Goal: Task Accomplishment & Management: Manage account settings

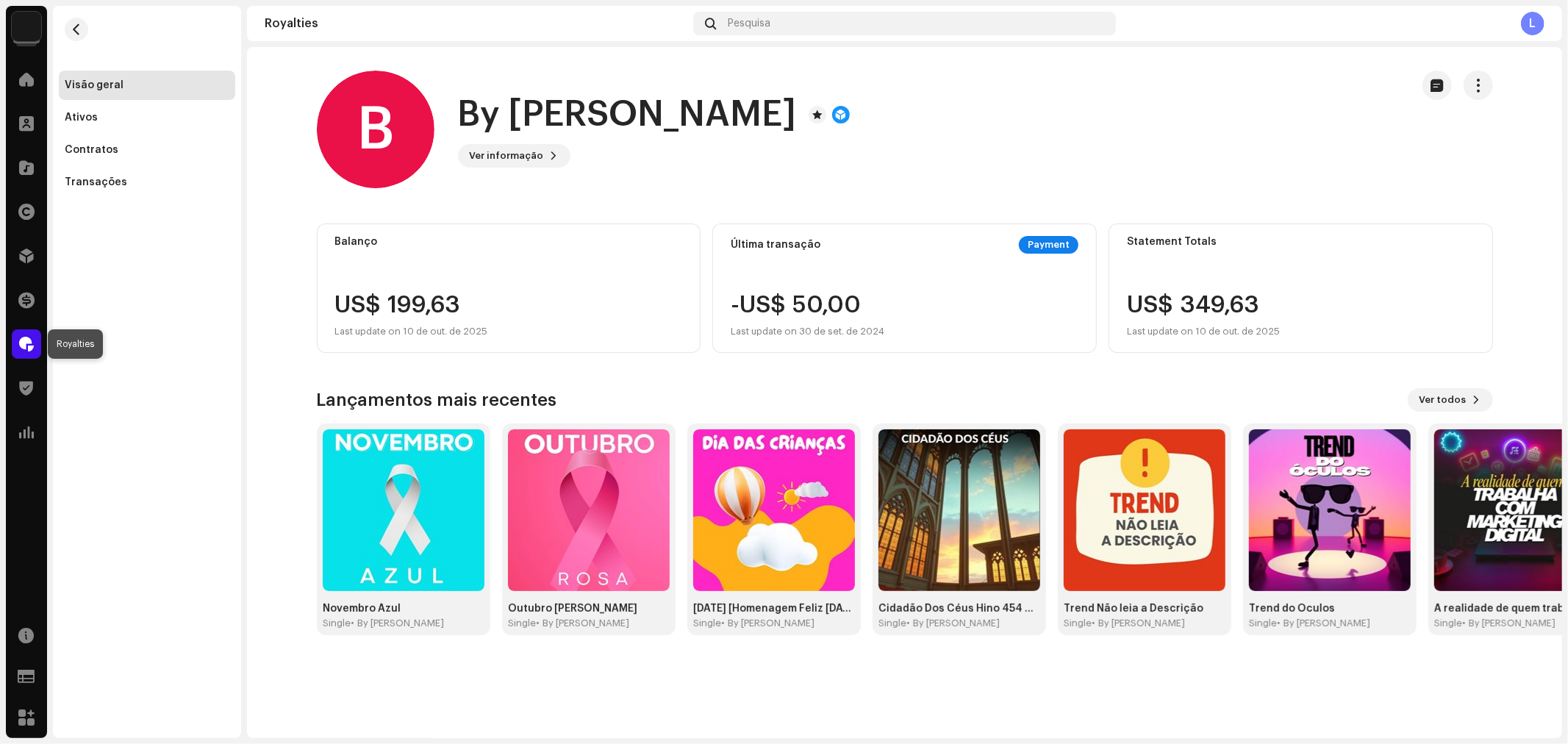
click at [31, 351] on div at bounding box center [26, 344] width 29 height 29
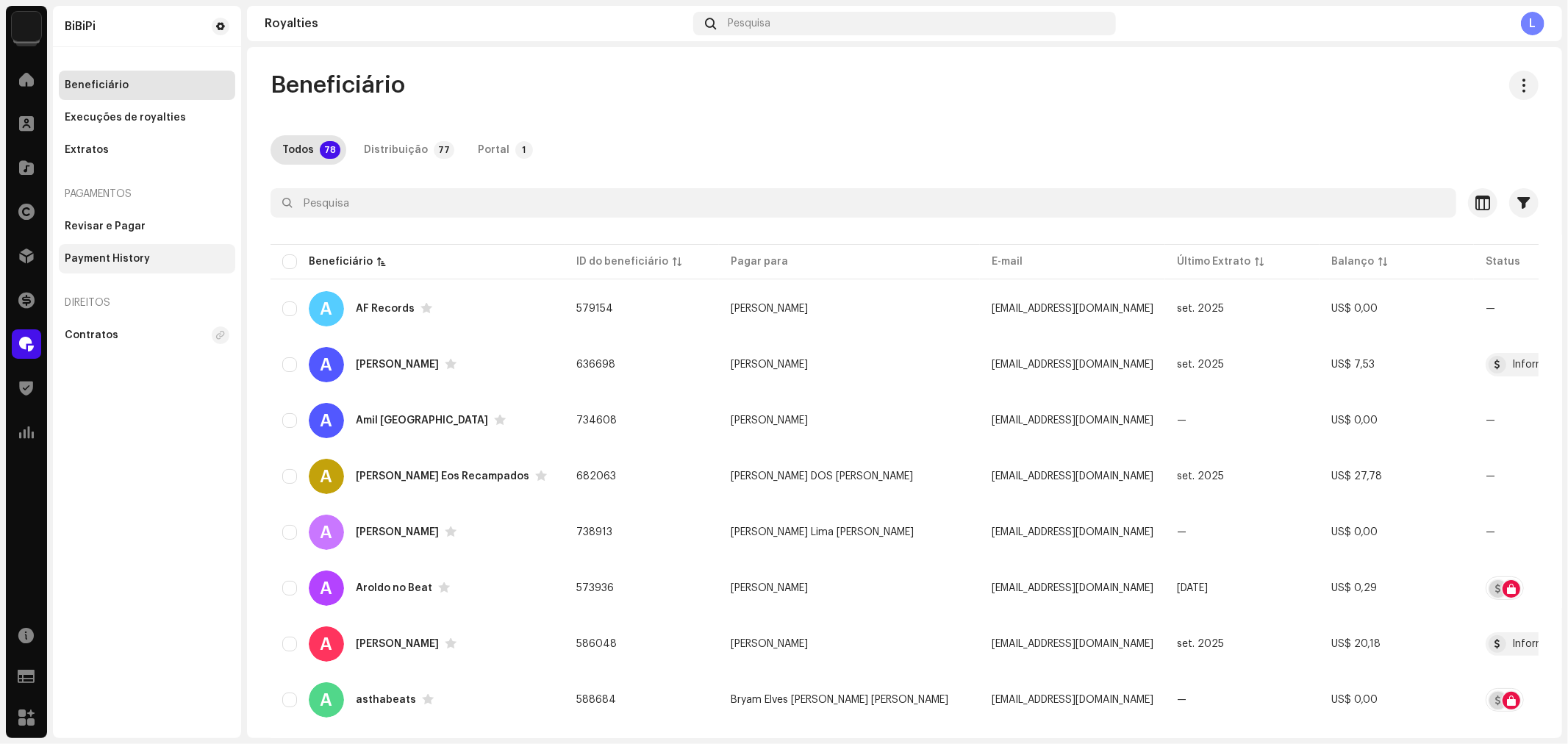
click at [138, 258] on div "Payment History" at bounding box center [107, 259] width 86 height 12
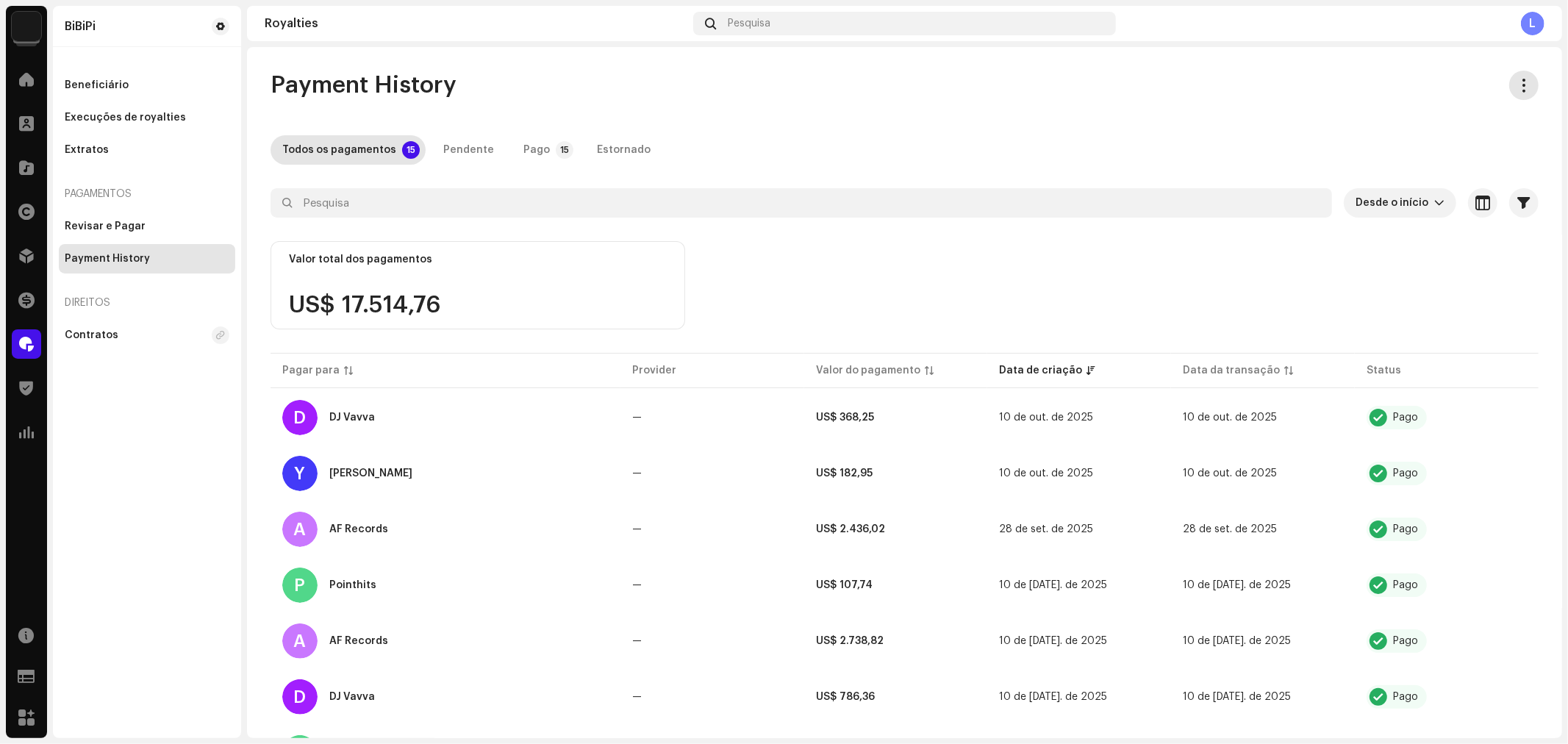
click at [1518, 86] on span "button" at bounding box center [1524, 86] width 14 height 12
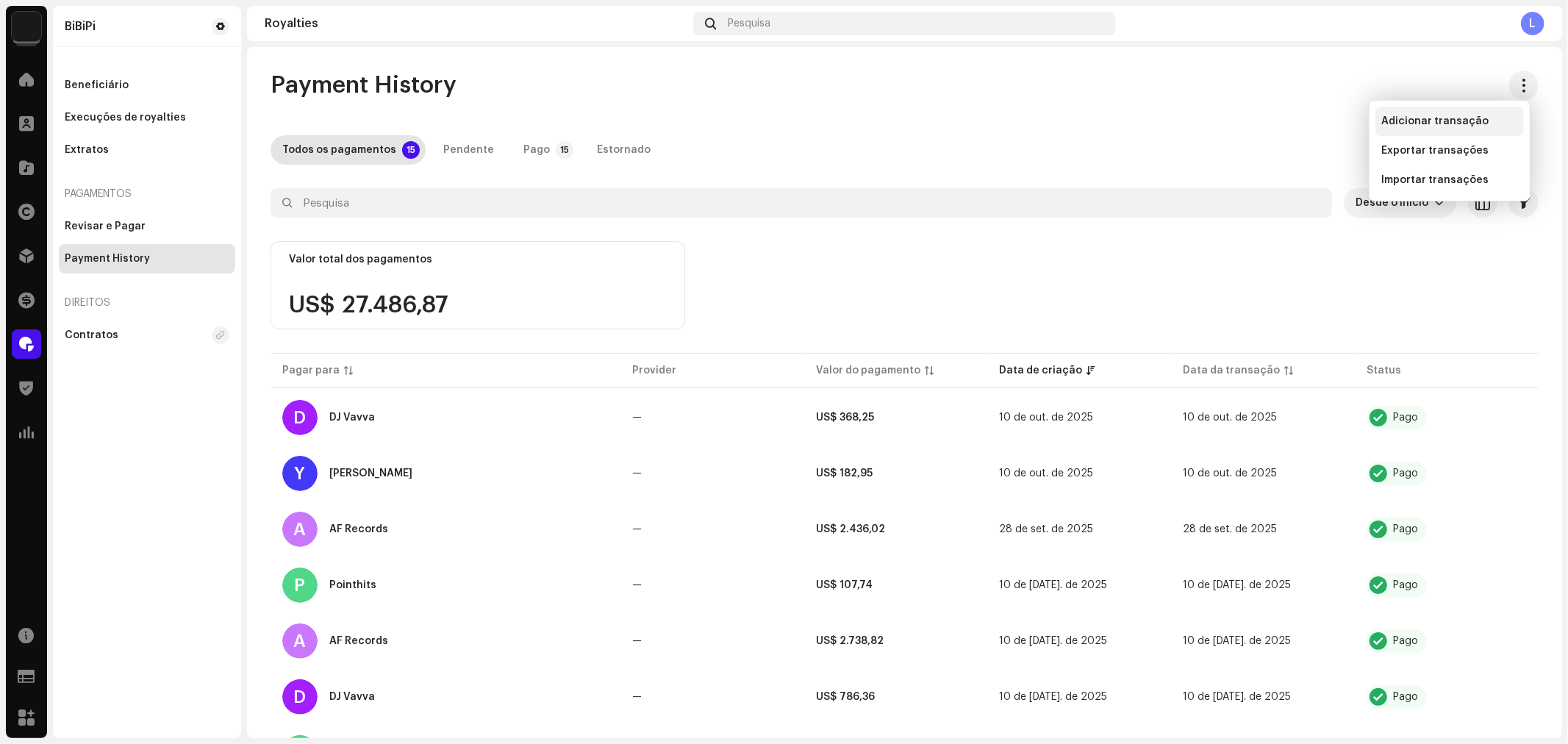
click at [1409, 118] on span "Adicionar transação" at bounding box center [1434, 122] width 107 height 12
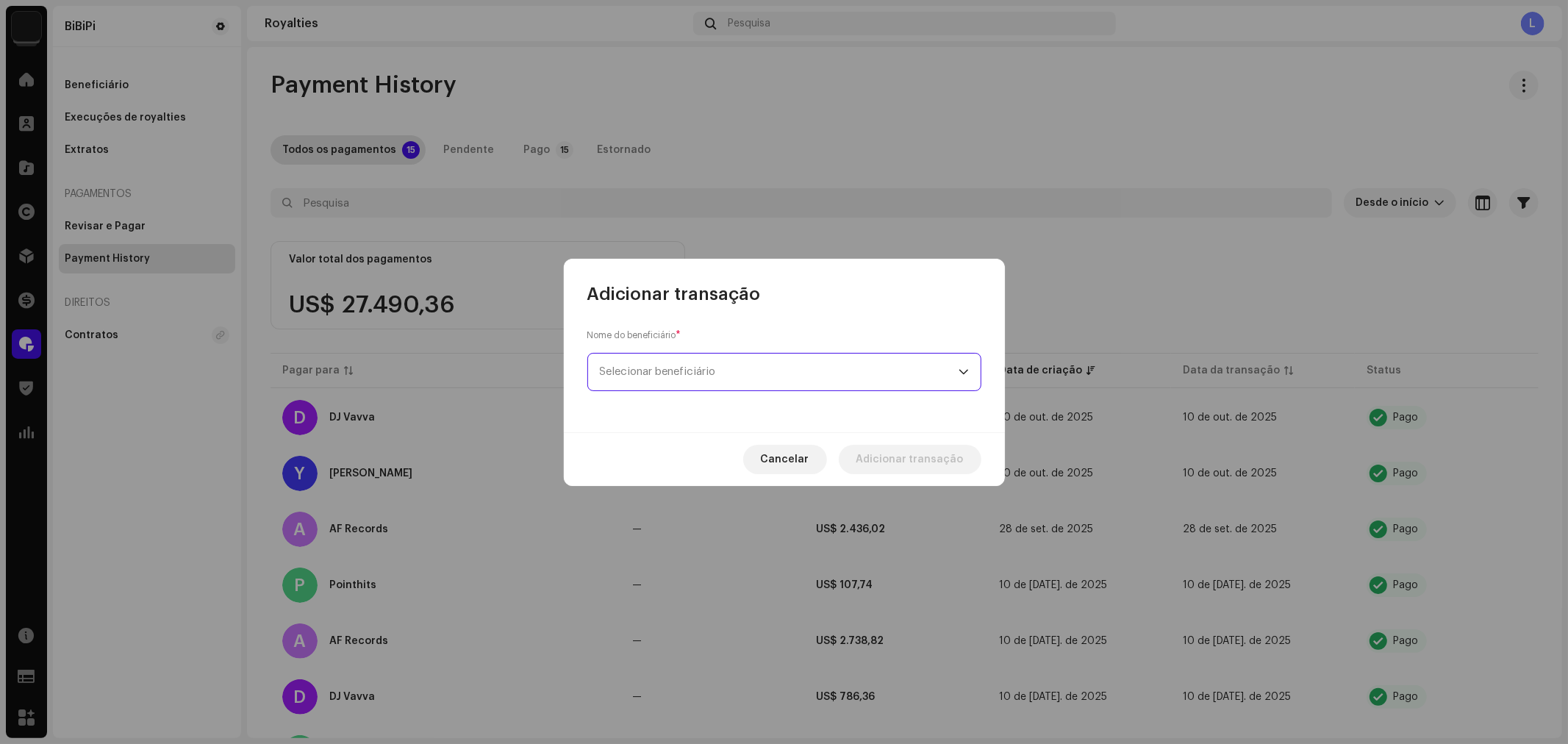
click at [709, 364] on span "Selecionar beneficiário" at bounding box center [779, 372] width 359 height 37
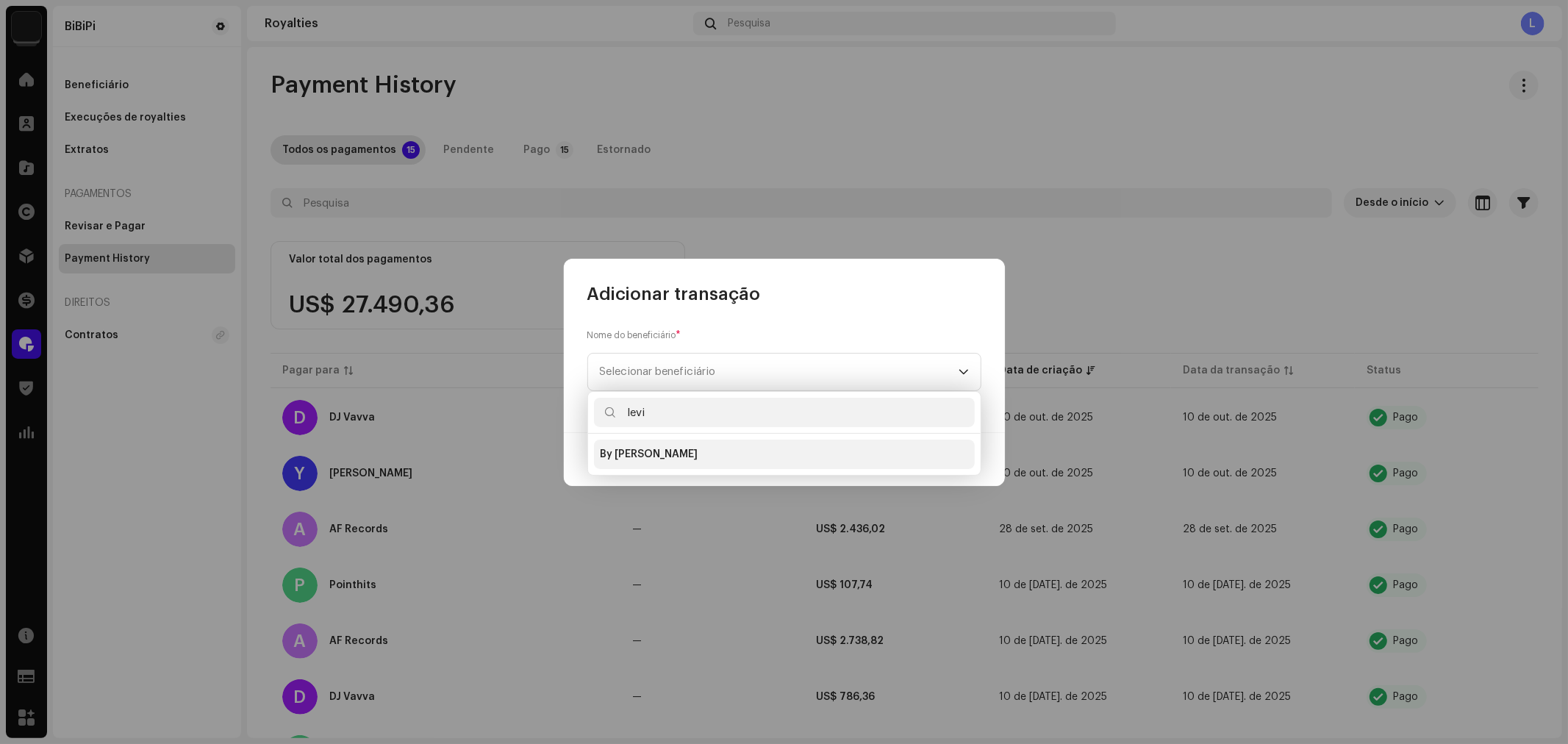
type input "levi"
click at [680, 451] on div "By [PERSON_NAME]" at bounding box center [649, 454] width 98 height 15
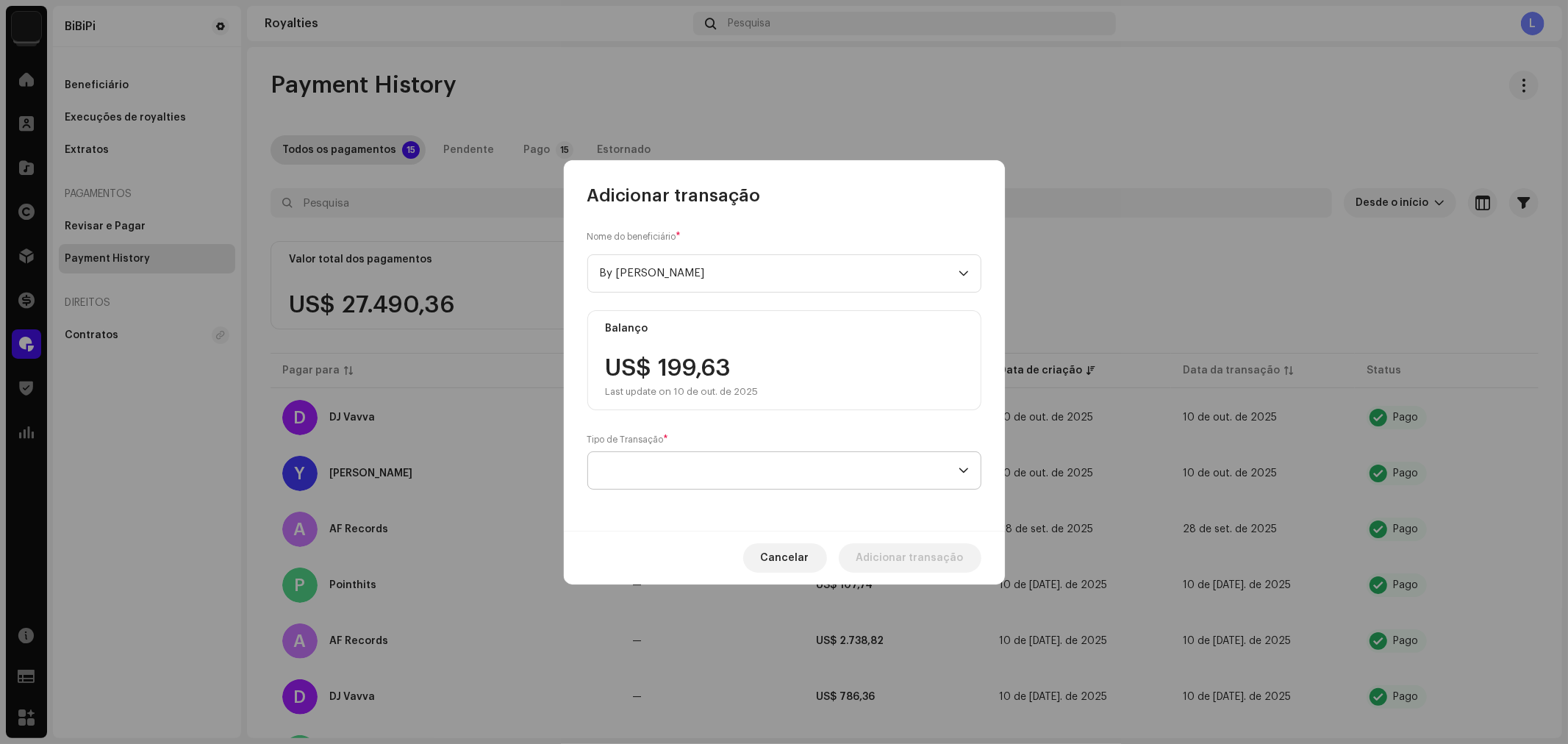
click at [743, 474] on span at bounding box center [779, 470] width 359 height 37
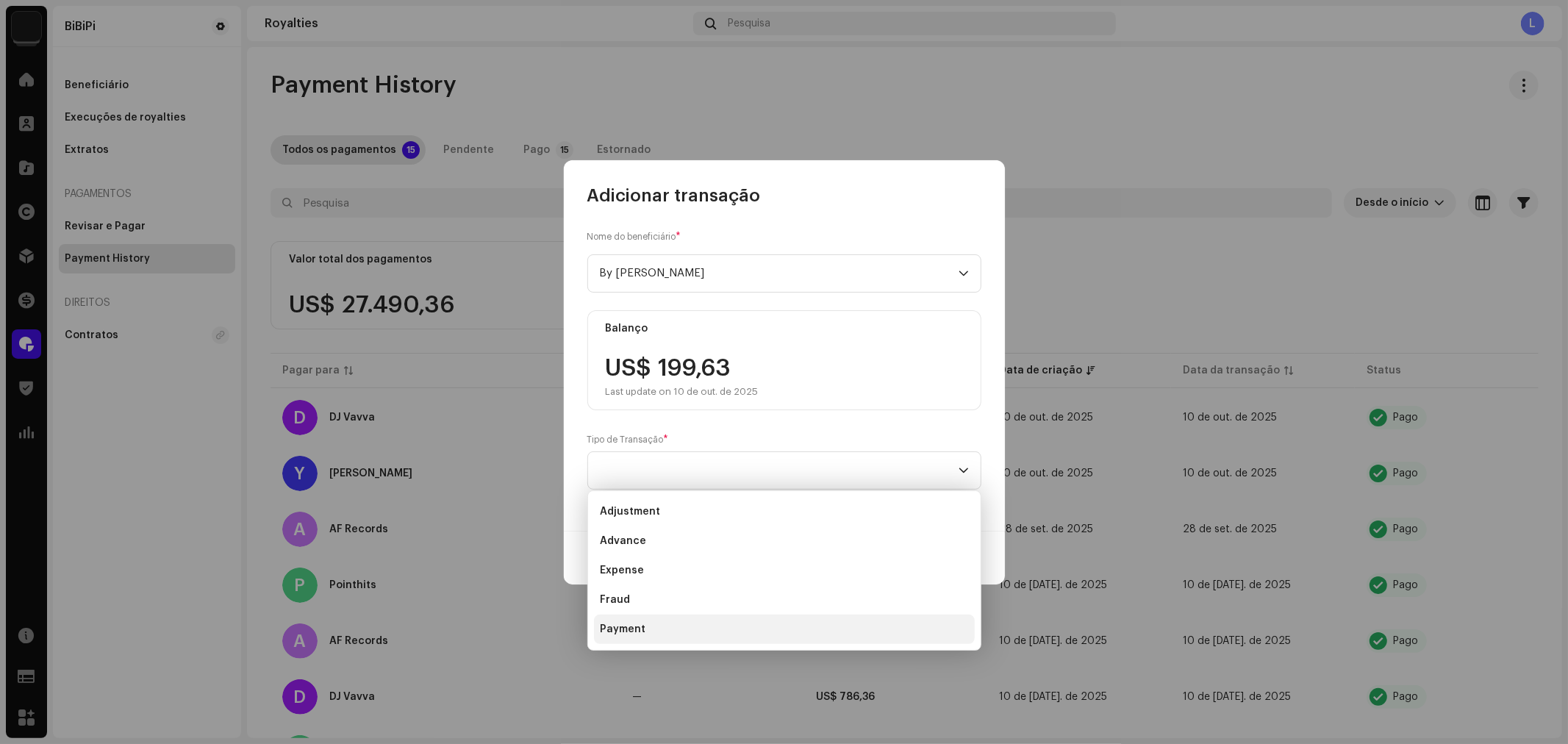
click at [629, 622] on span "Payment" at bounding box center [623, 629] width 46 height 15
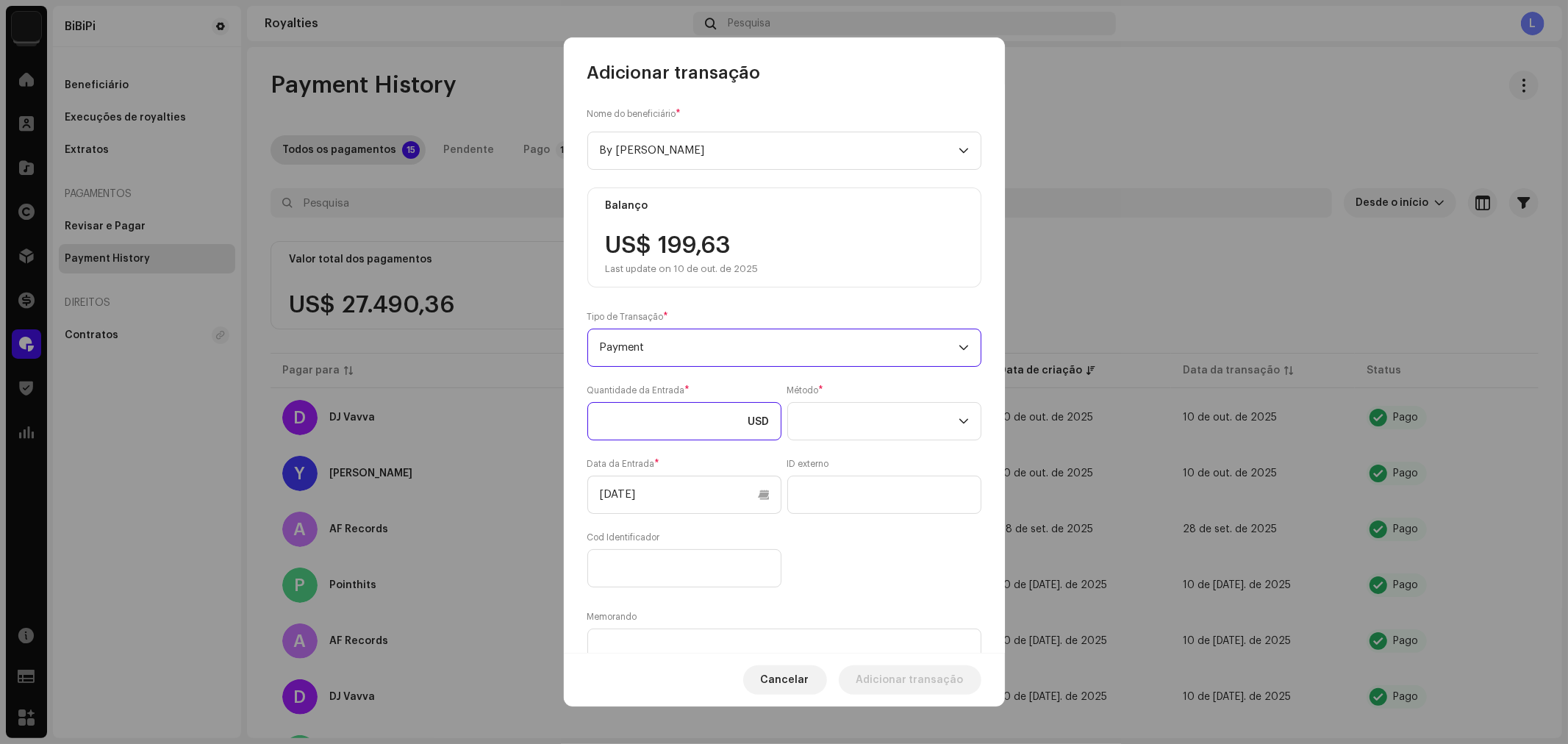
click at [656, 420] on input at bounding box center [684, 420] width 194 height 38
paste input "199,63"
type input "199,63"
click at [979, 377] on div "Nome do beneficiário * By [PERSON_NAME] US$ 199,63 Last update on 10 de out. de…" at bounding box center [784, 369] width 441 height 569
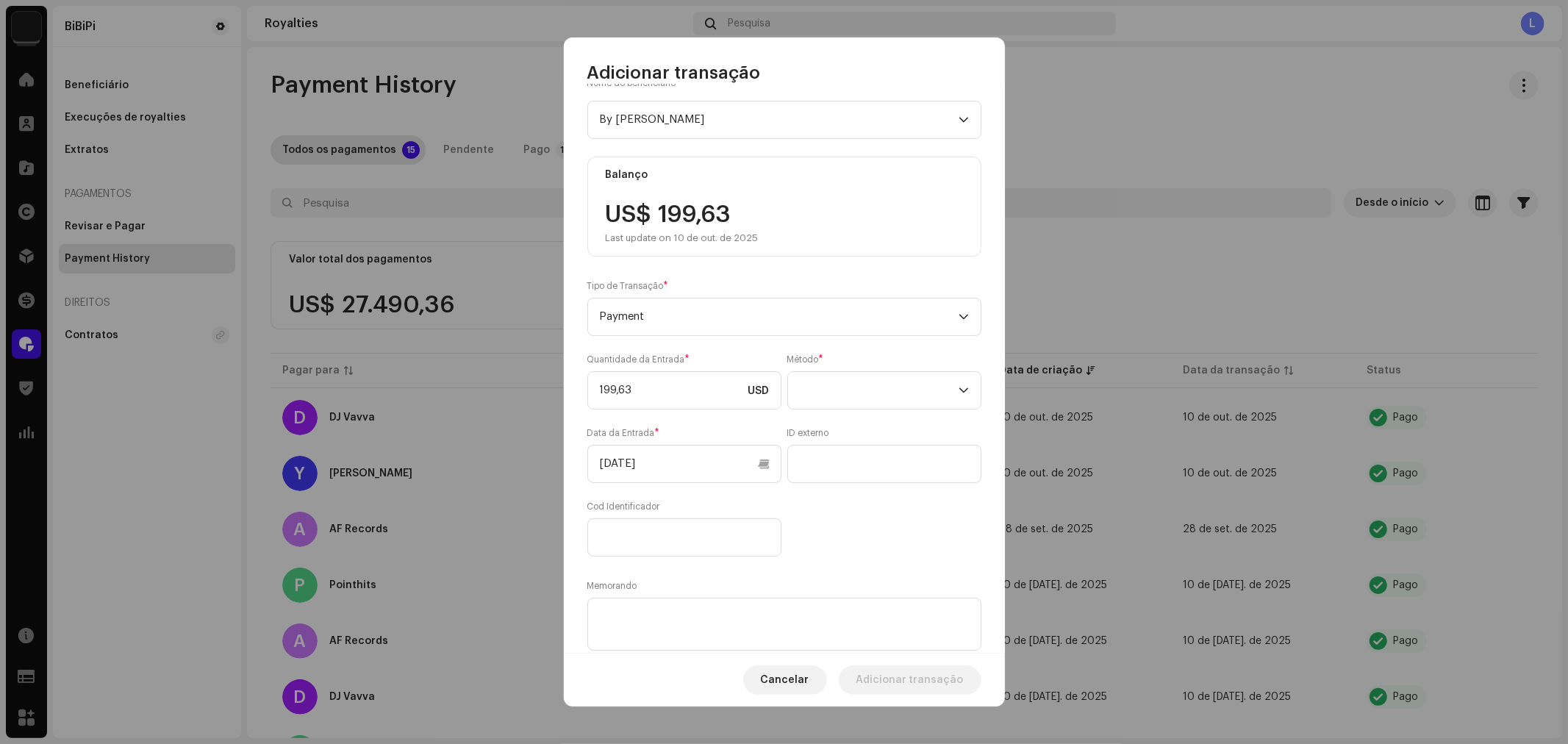
scroll to position [77, 0]
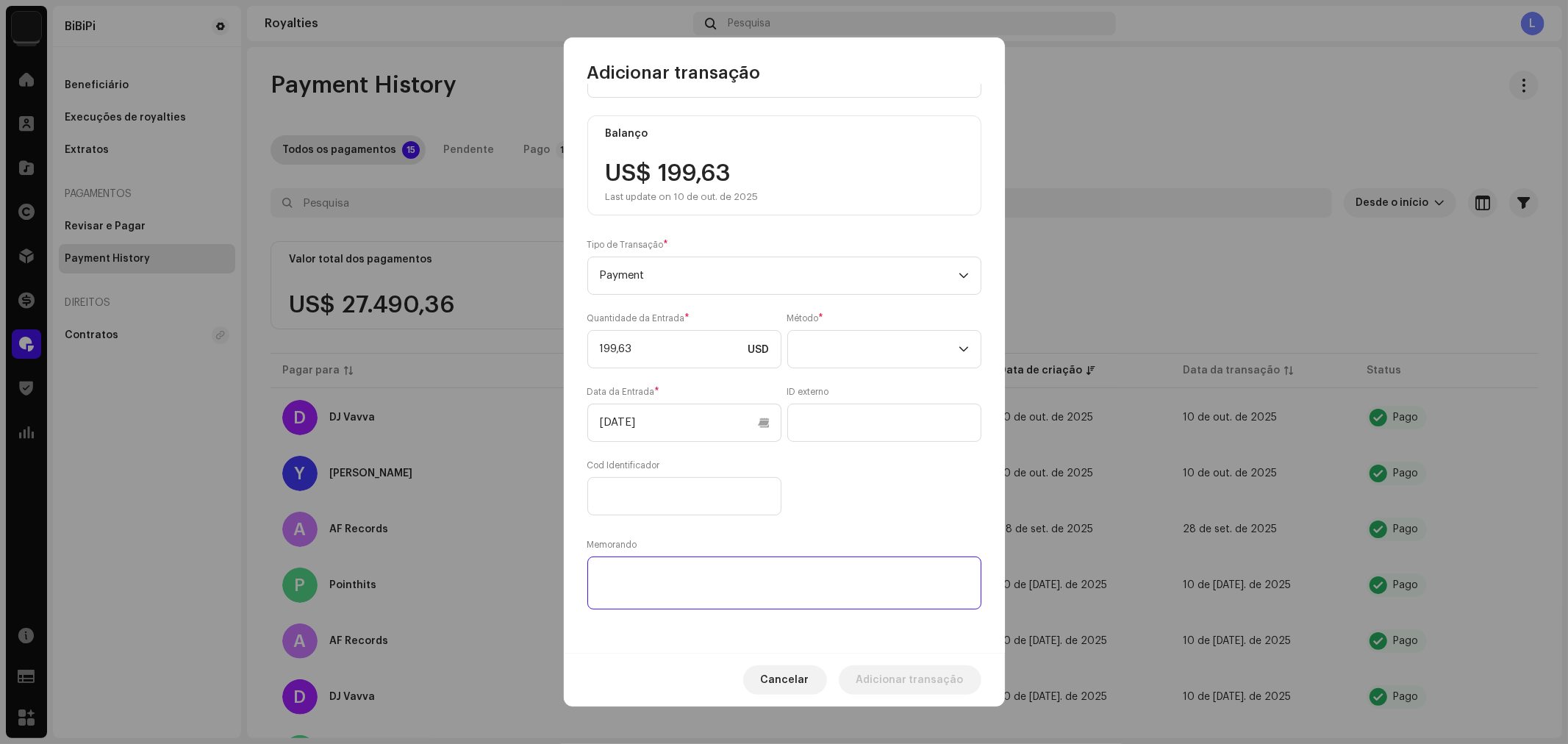
click at [623, 581] on textarea at bounding box center [784, 583] width 394 height 53
type textarea "Payment"
click at [876, 334] on span at bounding box center [879, 348] width 158 height 37
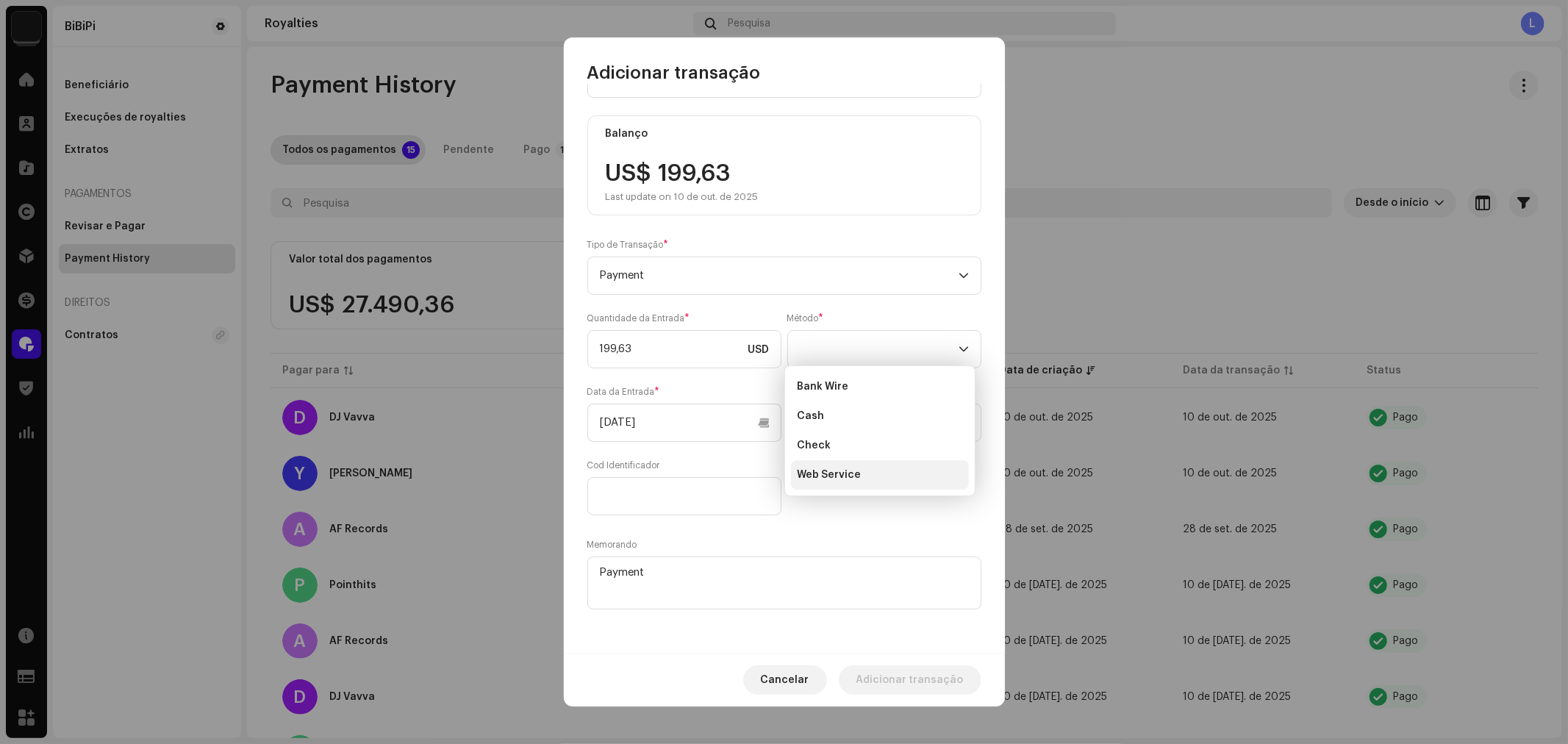
click at [843, 468] on span "Web Service" at bounding box center [828, 475] width 64 height 15
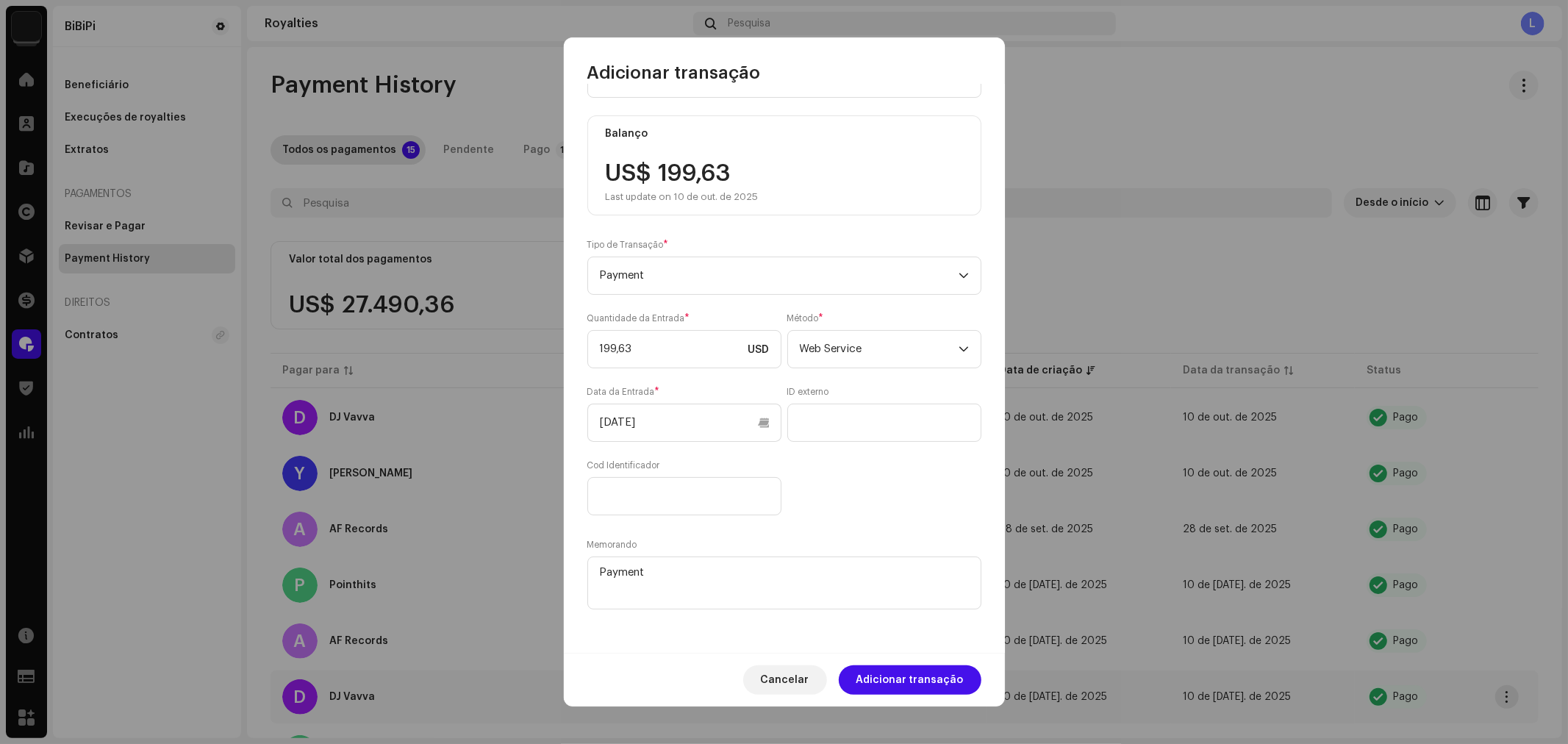
click at [929, 678] on span "Adicionar transação" at bounding box center [909, 679] width 107 height 29
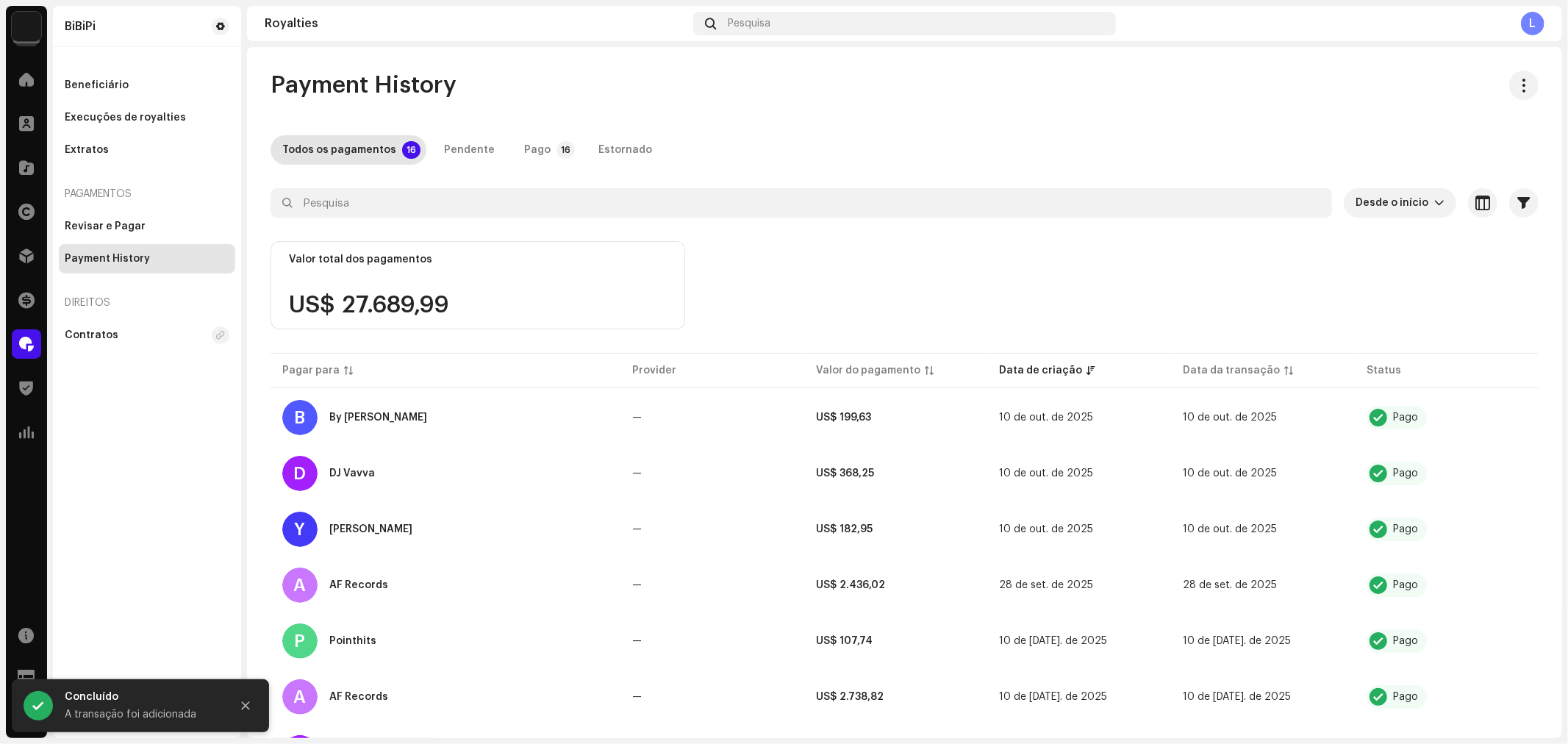
click at [807, 278] on div "Valor total dos pagamentos US$ 27.689,99" at bounding box center [904, 295] width 1268 height 109
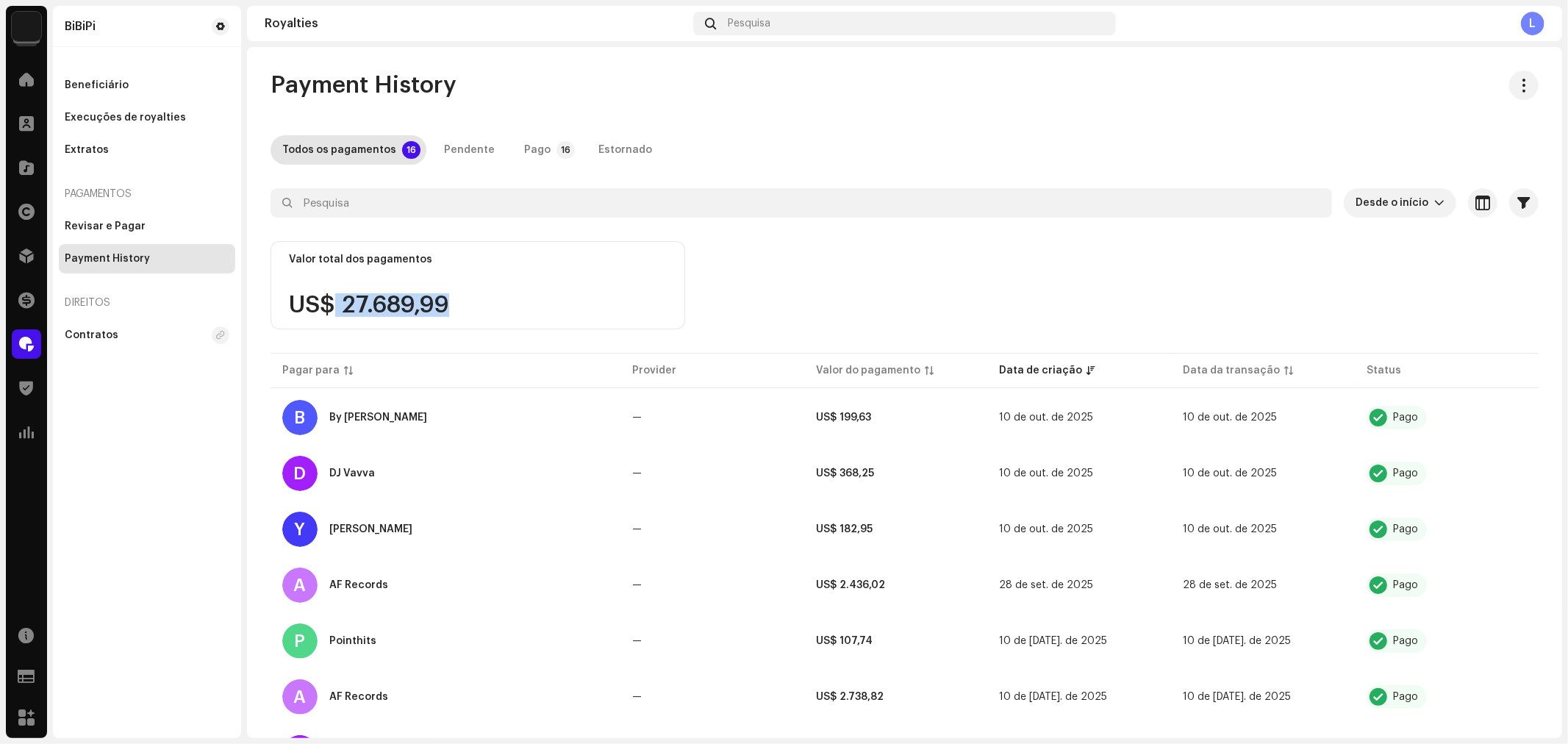
drag, startPoint x: 463, startPoint y: 297, endPoint x: 335, endPoint y: 297, distance: 128.0
click at [335, 297] on div "US$ 27.689,99" at bounding box center [478, 305] width 378 height 23
click at [838, 269] on div "Valor total dos pagamentos US$ 27.689,99" at bounding box center [904, 295] width 1268 height 109
drag, startPoint x: 357, startPoint y: 303, endPoint x: 574, endPoint y: 303, distance: 217.0
click at [574, 303] on div "US$ 27.689,99" at bounding box center [478, 305] width 378 height 23
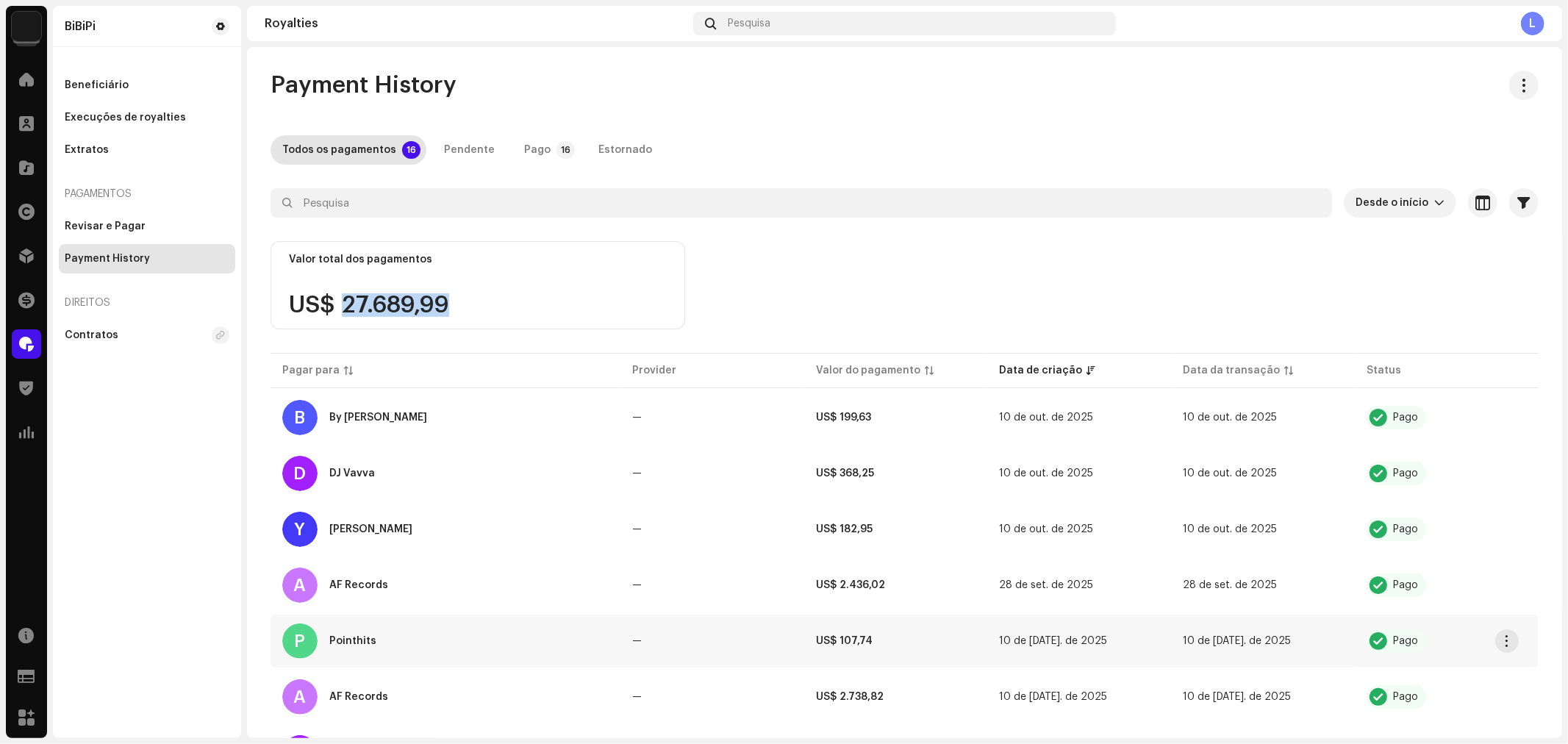
scroll to position [163, 0]
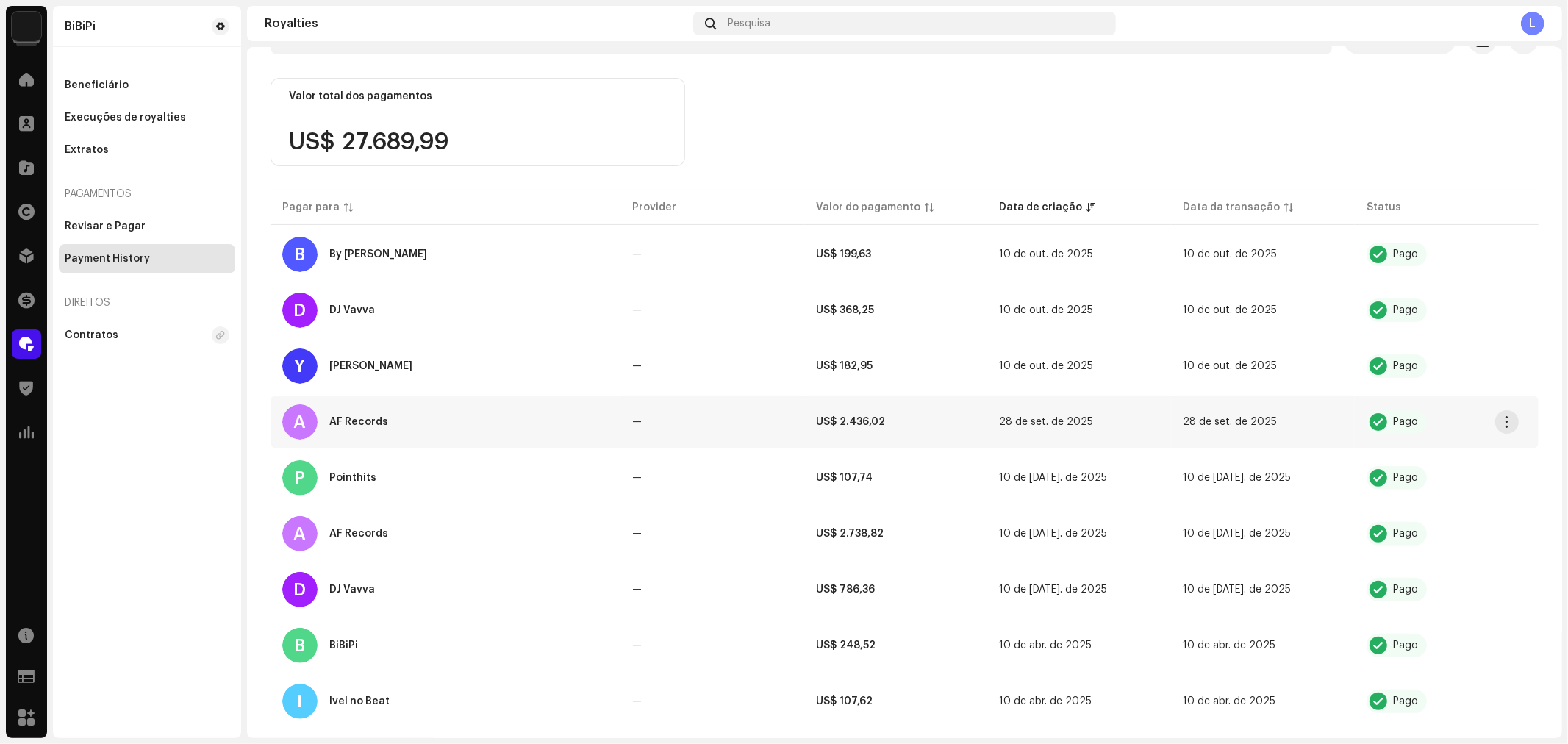
click at [865, 417] on strong "US$ 2.436,02" at bounding box center [851, 422] width 69 height 11
drag, startPoint x: 782, startPoint y: 421, endPoint x: 891, endPoint y: 421, distance: 109.0
click at [891, 421] on tr "A AF Records — US$ 2.436,02 28 de set. de 2025 28 de set. de 2025 Pago" at bounding box center [904, 422] width 1268 height 53
drag, startPoint x: 804, startPoint y: 532, endPoint x: 904, endPoint y: 532, distance: 100.0
click at [904, 532] on td "US$ 2.738,82" at bounding box center [896, 533] width 184 height 53
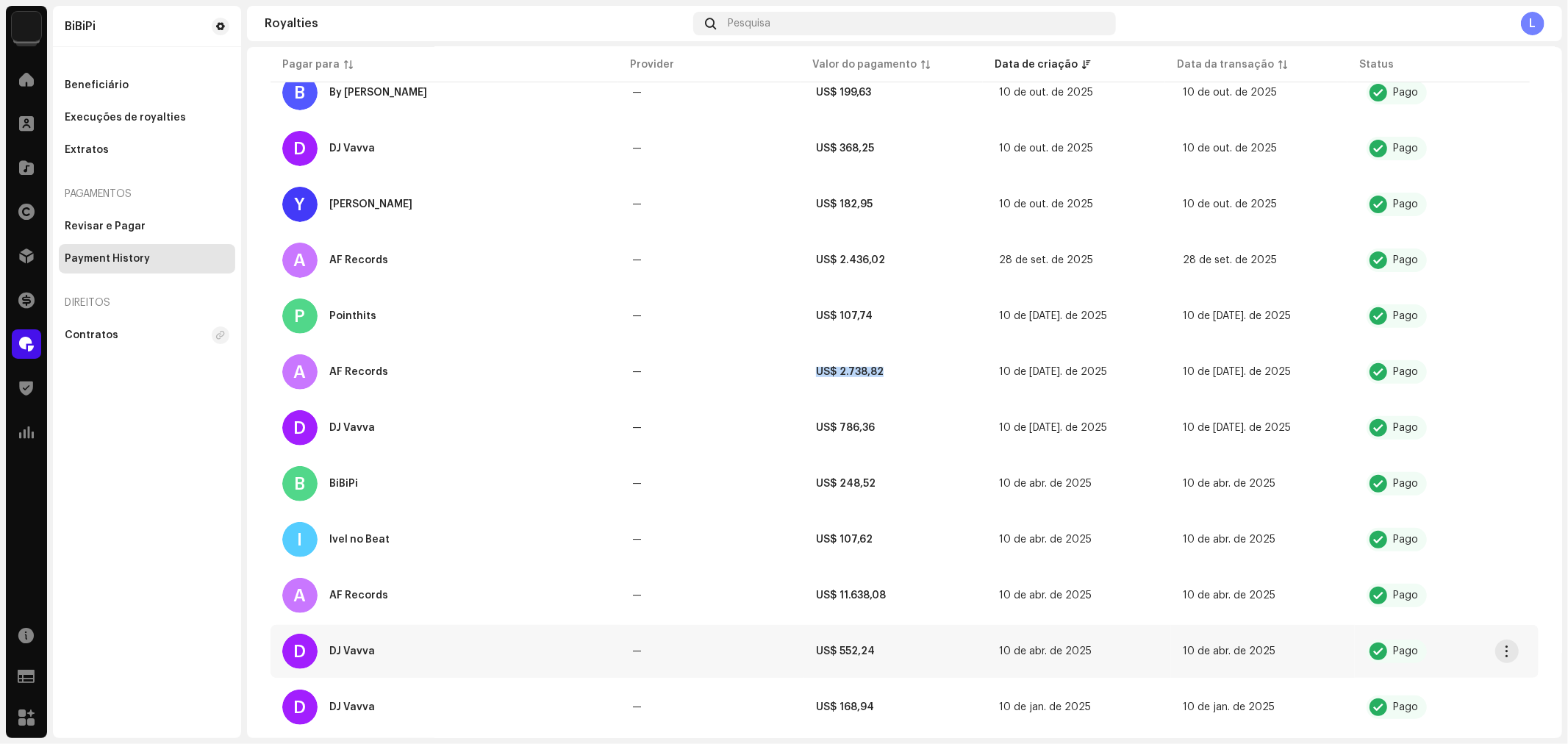
scroll to position [408, 0]
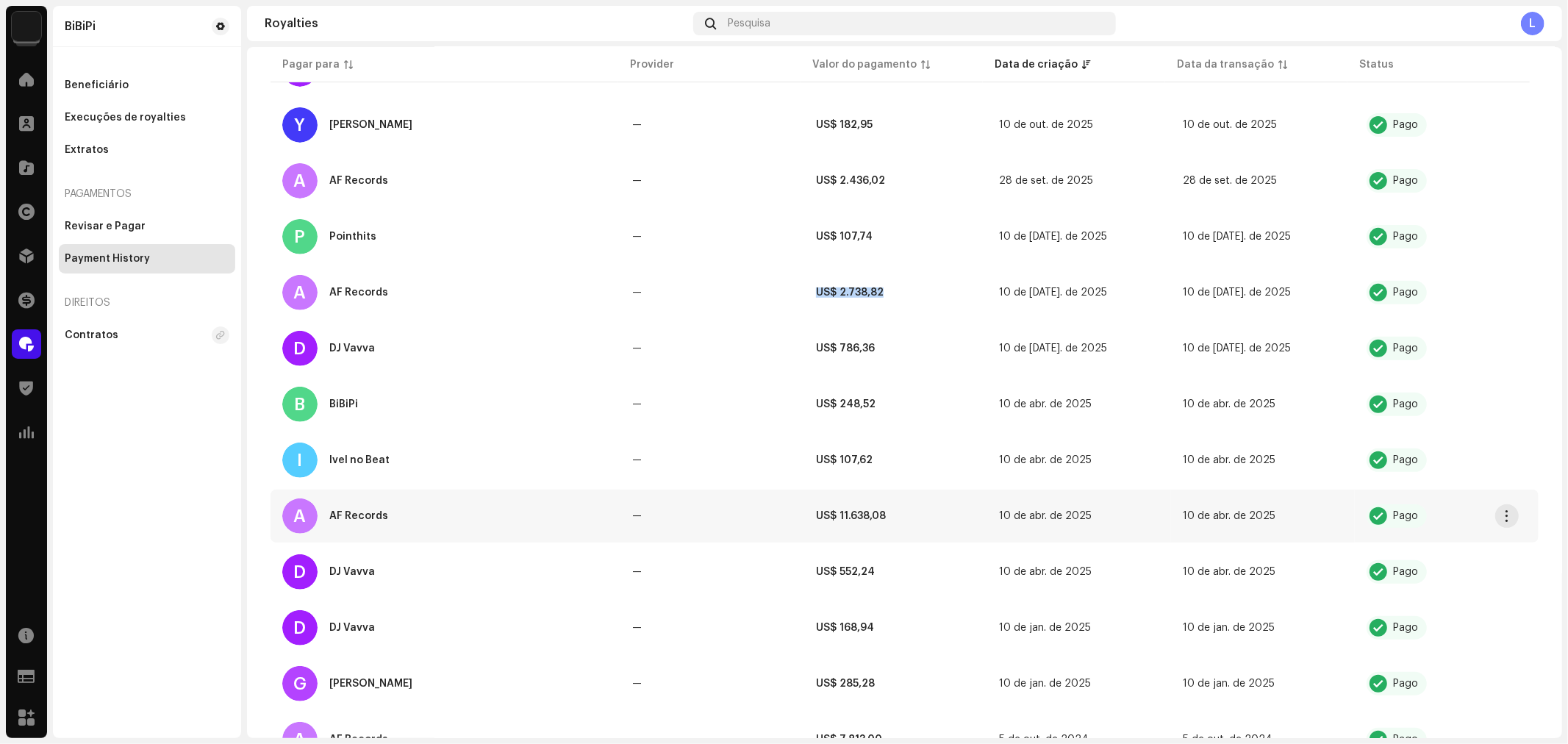
drag, startPoint x: 799, startPoint y: 505, endPoint x: 904, endPoint y: 512, distance: 105.2
click at [904, 512] on tr "A AF Records — US$ 11.638,08 10 de abr. de 2025 10 de abr. de 2025 Pago" at bounding box center [904, 516] width 1268 height 53
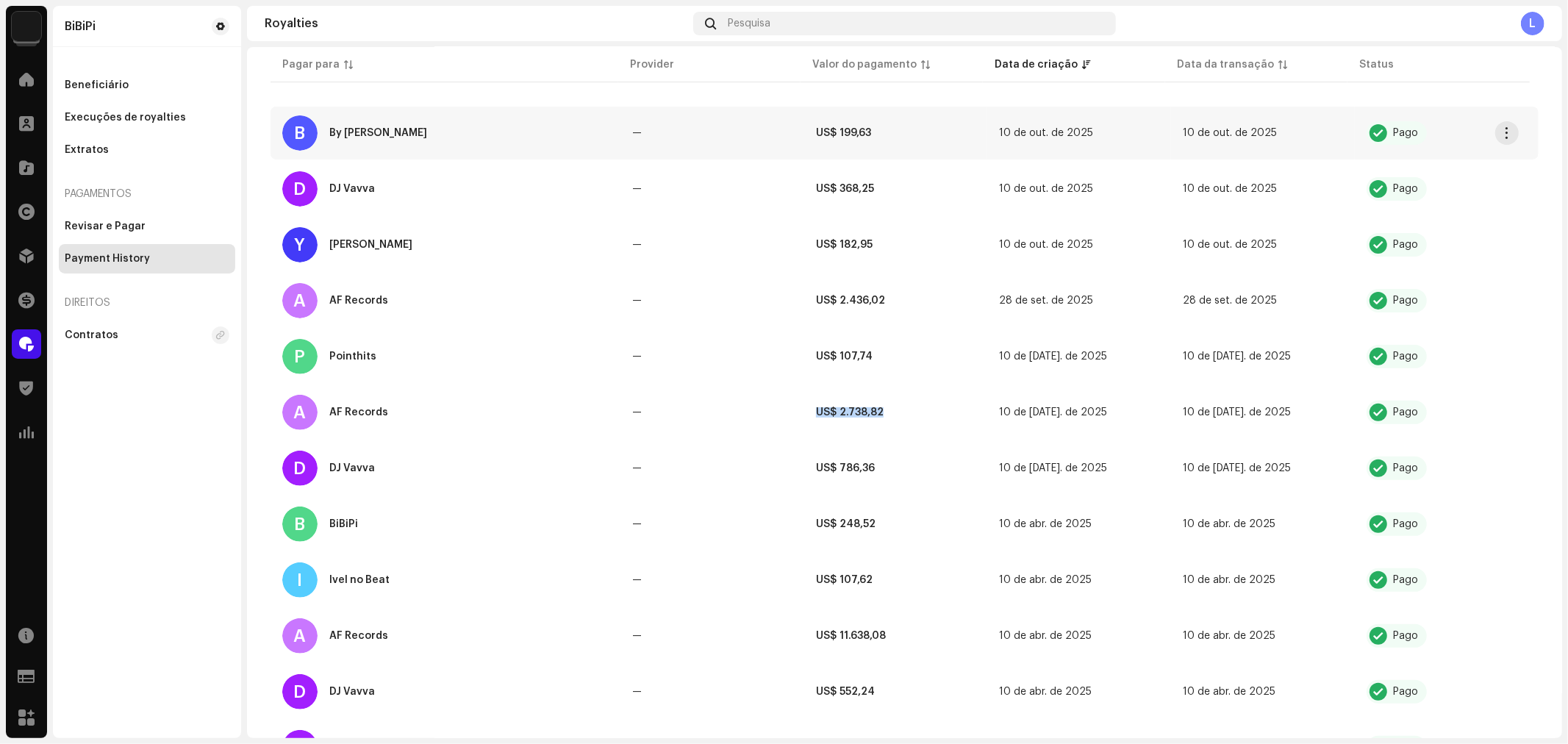
scroll to position [0, 0]
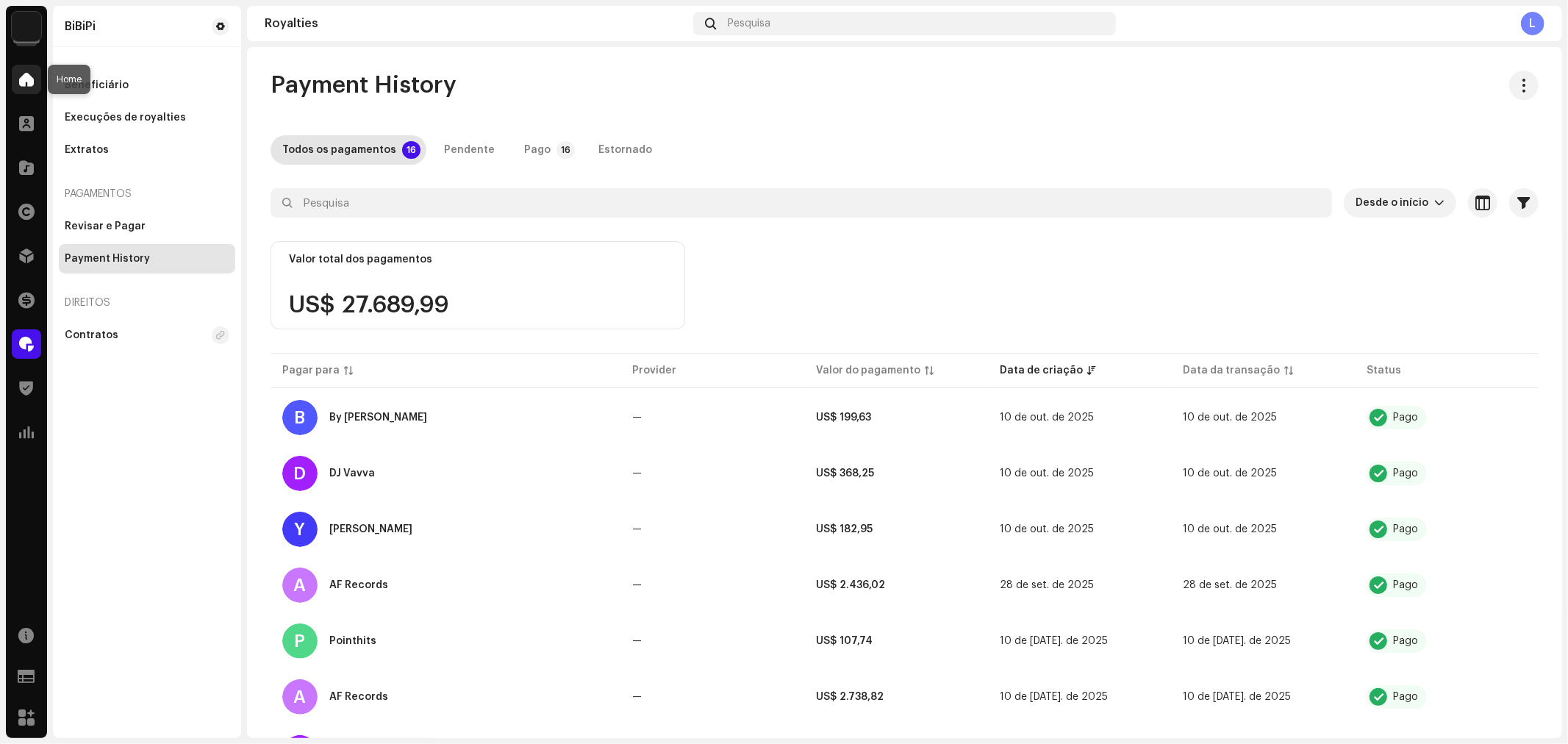
click at [27, 71] on div at bounding box center [26, 79] width 29 height 29
